Goal: Task Accomplishment & Management: Manage account settings

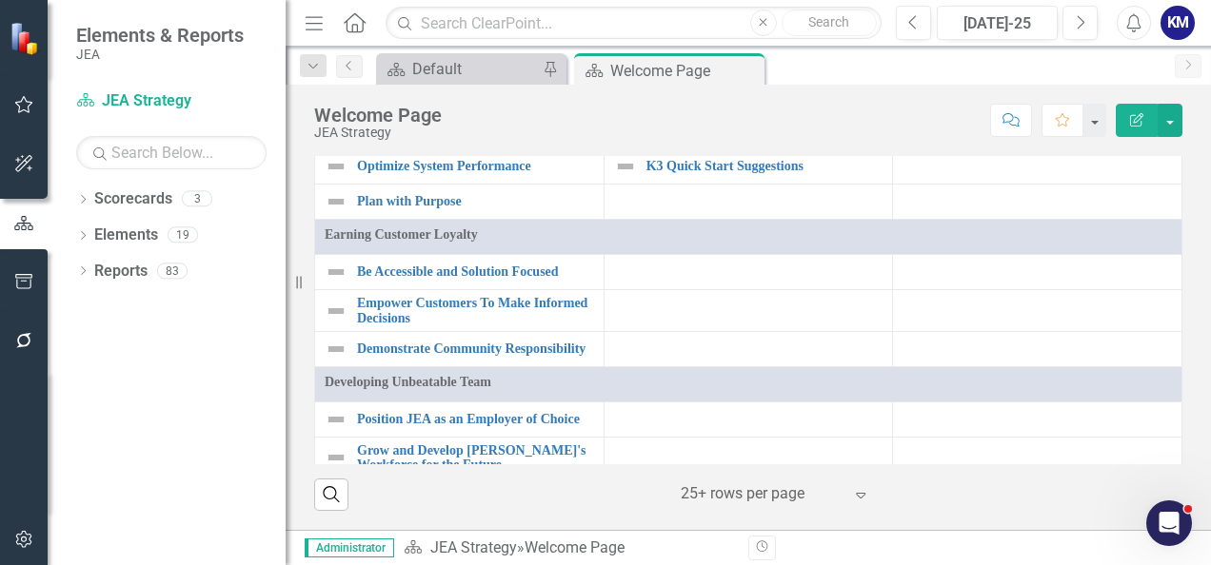
scroll to position [1259, 0]
click at [152, 226] on link "Elements" at bounding box center [126, 236] width 64 height 22
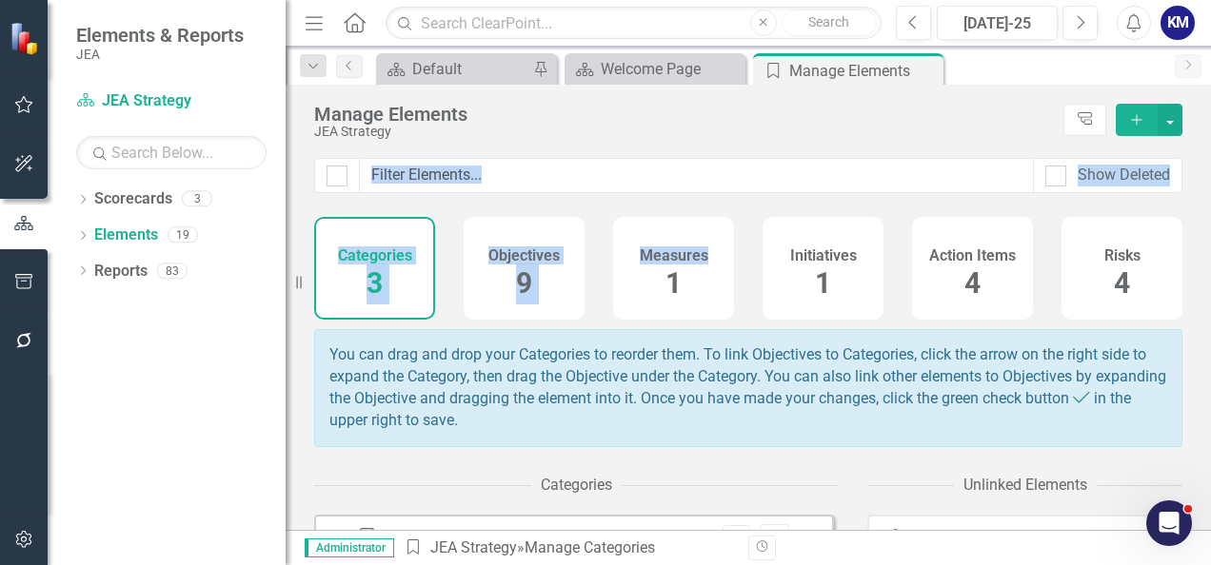
drag, startPoint x: 309, startPoint y: 208, endPoint x: 710, endPoint y: 280, distance: 407.0
click at [710, 280] on div "Show Deleted Categories 3 Objectives 9 Measures 1 Initiatives 1 Action Items 4 …" at bounding box center [748, 344] width 925 height 372
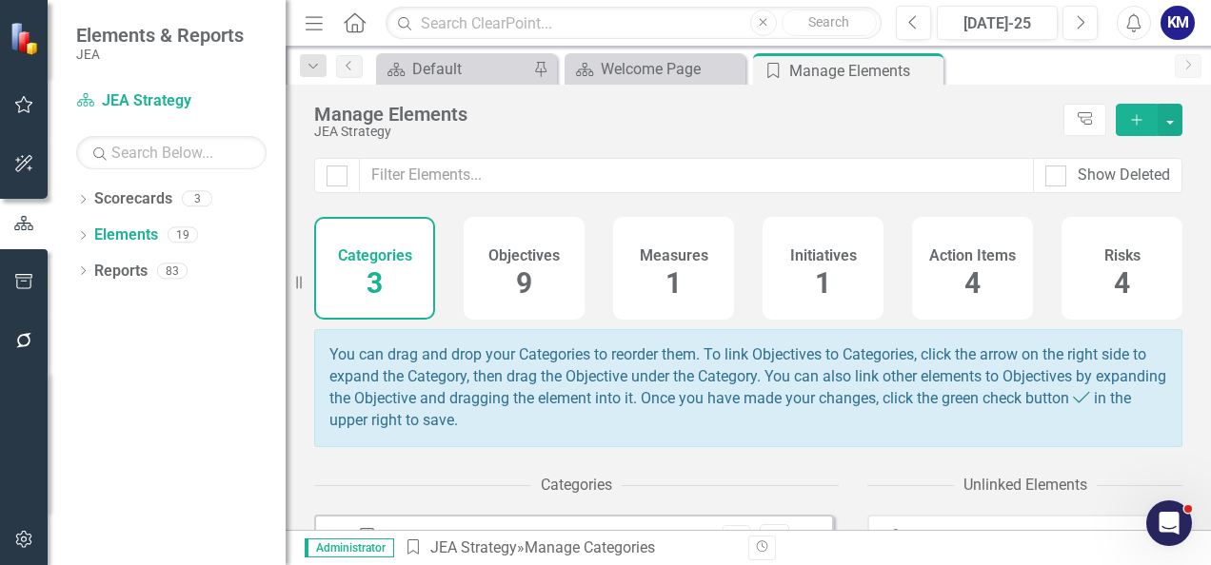
click at [627, 466] on div "You can drag and drop your Categories to reorder them. To link Objectives to Ca…" at bounding box center [755, 511] width 882 height 365
click at [803, 288] on div "Initiatives 1" at bounding box center [822, 268] width 121 height 103
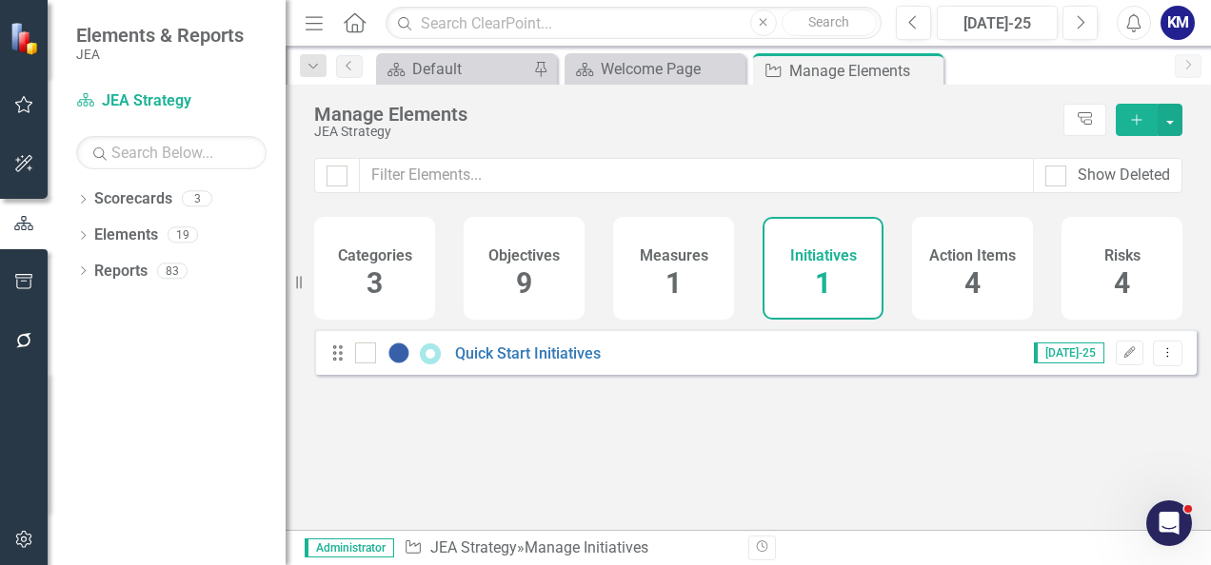
click at [805, 266] on div "Initiatives 1" at bounding box center [822, 268] width 121 height 103
click at [527, 363] on link "Quick Start Initiatives" at bounding box center [528, 354] width 146 height 18
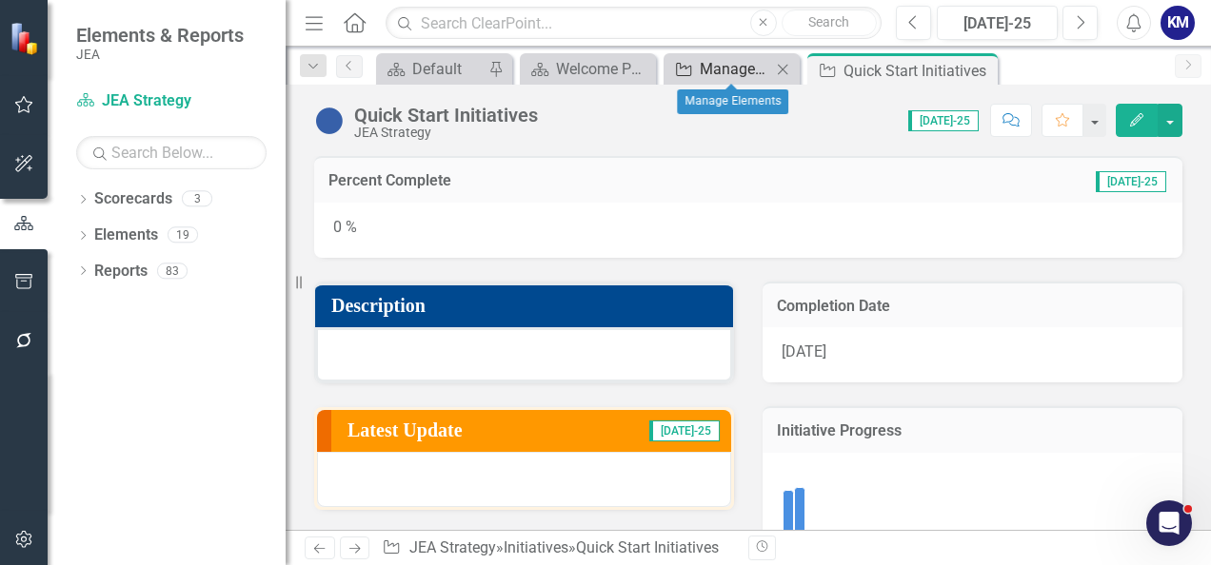
click at [753, 67] on div "Manage Elements" at bounding box center [735, 69] width 71 height 24
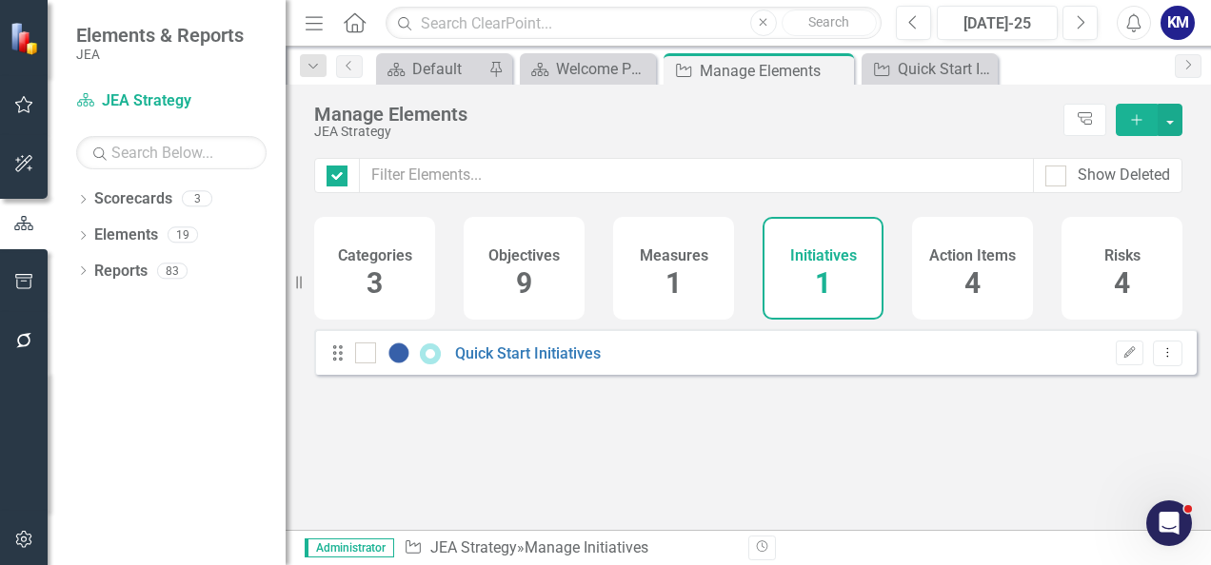
checkbox input "false"
click at [631, 303] on div "Measures 1" at bounding box center [673, 268] width 121 height 103
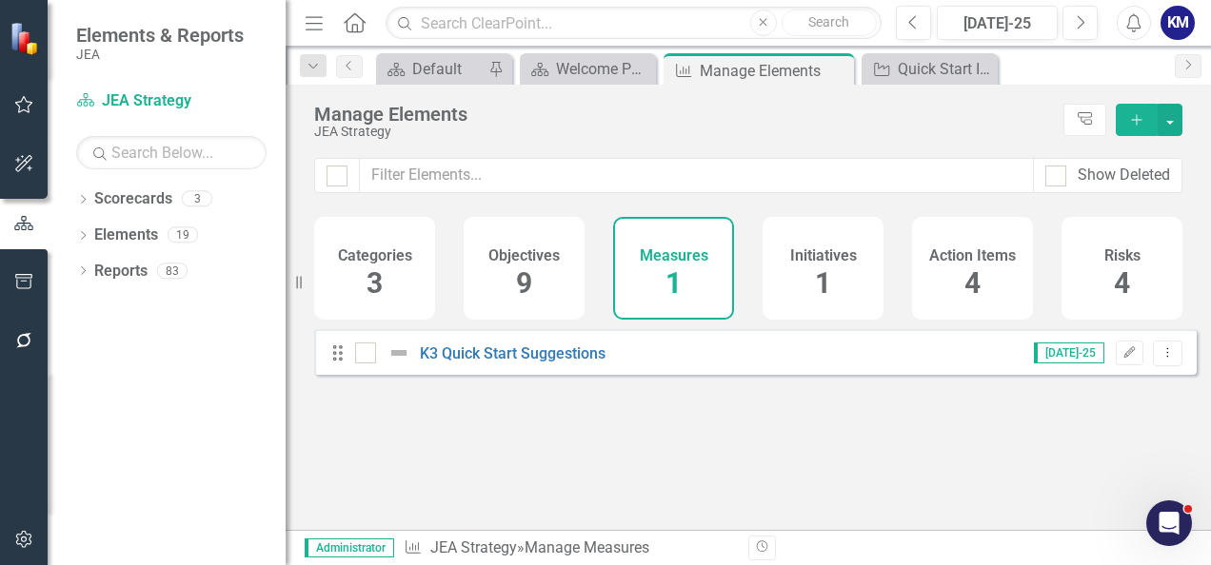
click at [795, 268] on div "Initiatives 1" at bounding box center [822, 268] width 121 height 103
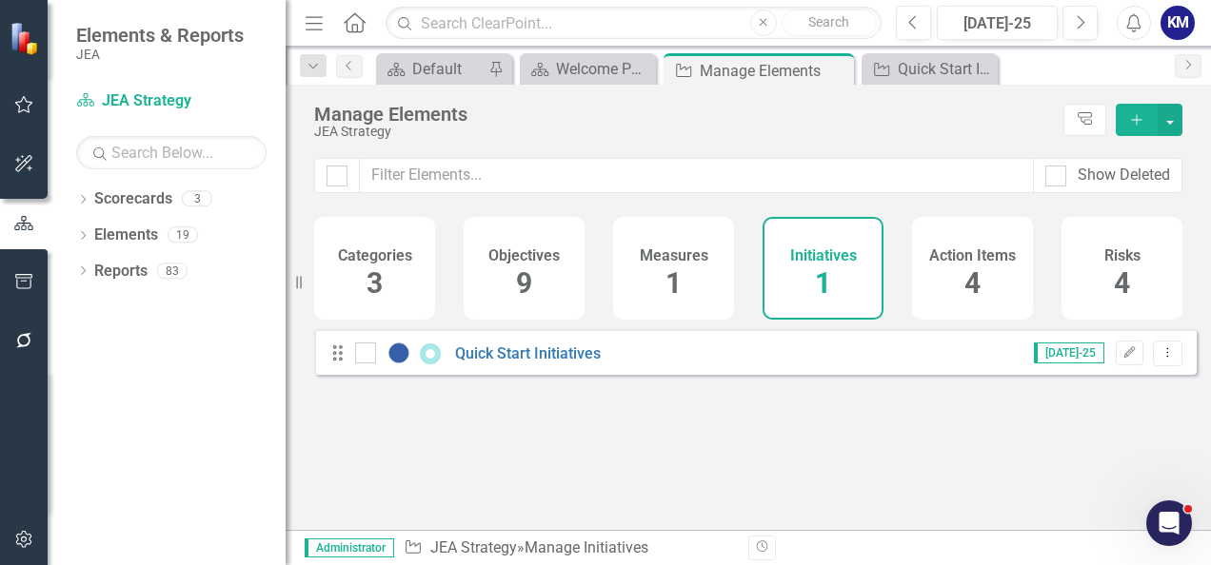
click at [684, 278] on div "Measures 1" at bounding box center [673, 268] width 121 height 103
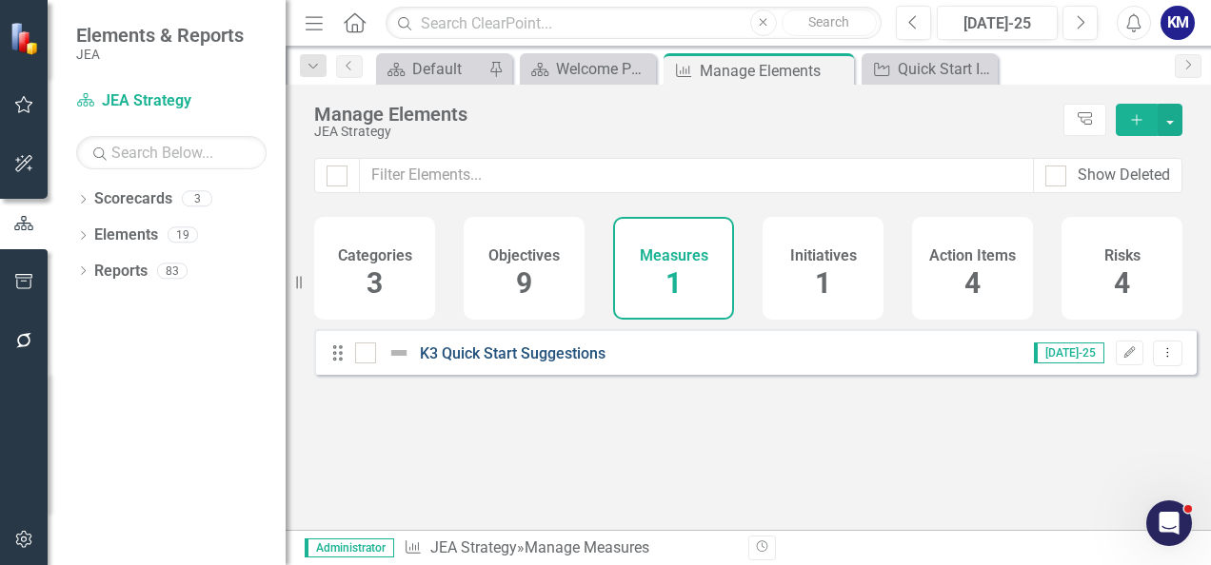
click at [525, 363] on link "K3 Quick Start Suggestions" at bounding box center [513, 354] width 186 height 18
